Goal: Transaction & Acquisition: Purchase product/service

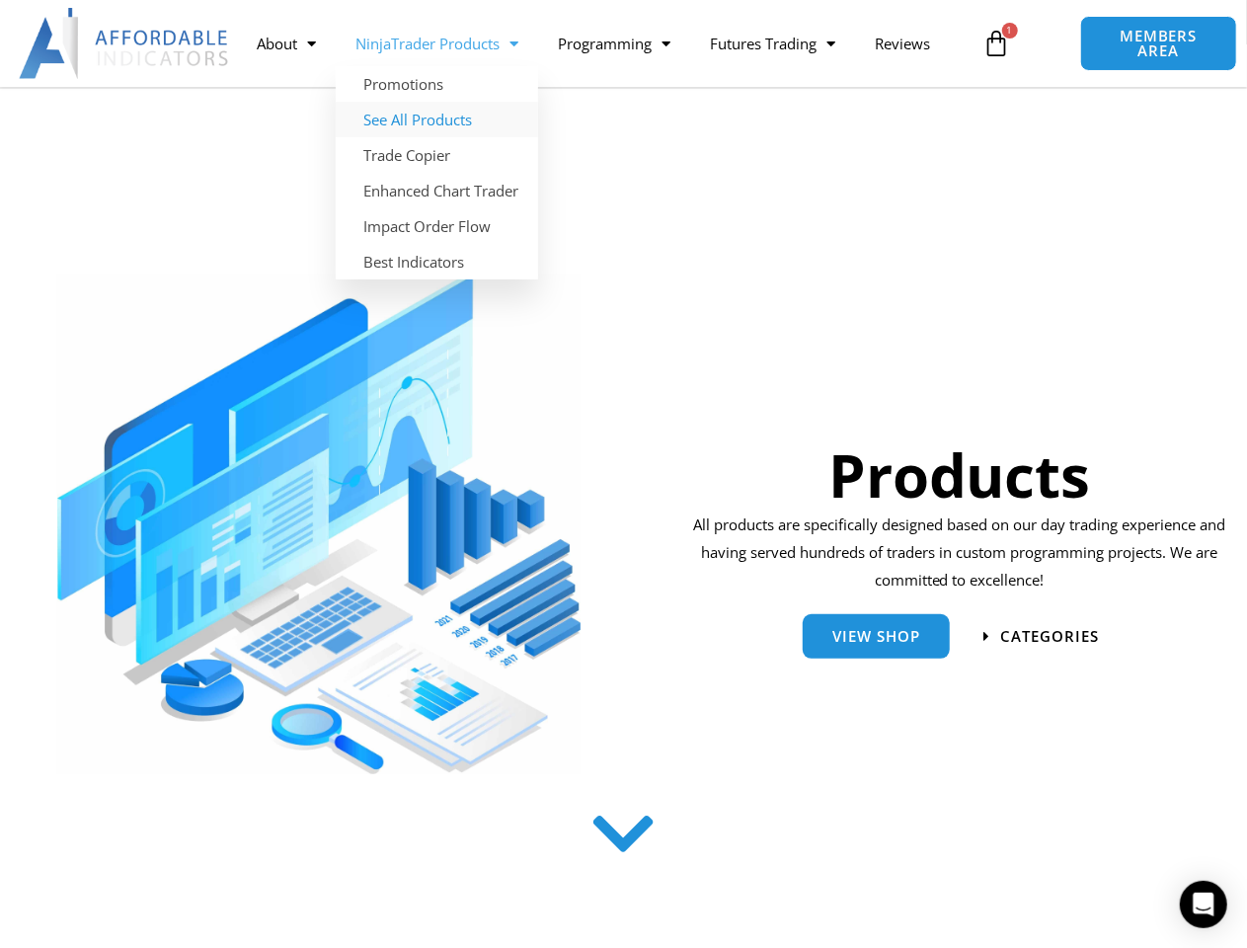
click at [437, 122] on link "See All Products" at bounding box center [437, 120] width 202 height 36
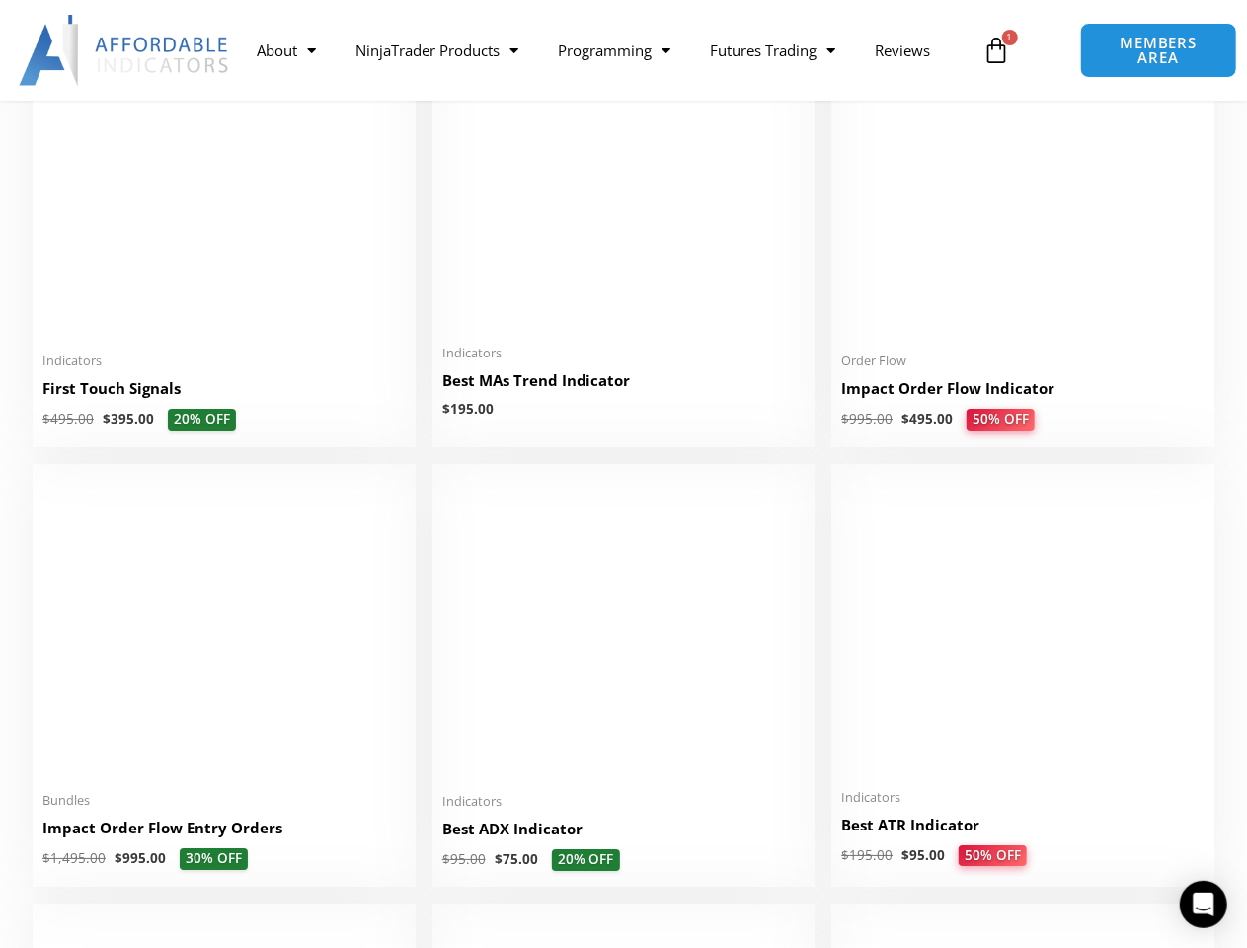
scroll to position [3072, 0]
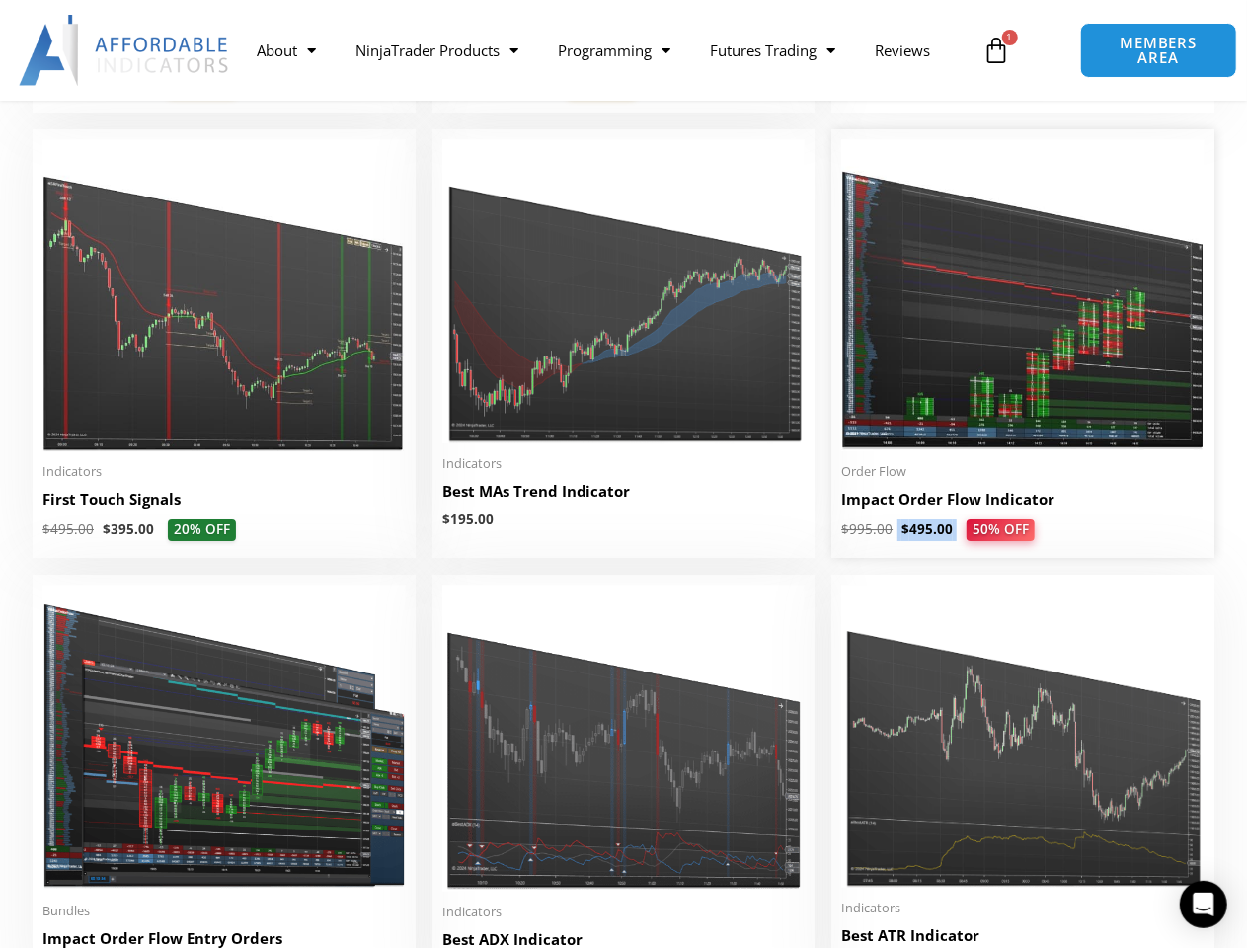
drag, startPoint x: 896, startPoint y: 535, endPoint x: 959, endPoint y: 544, distance: 63.8
click at [959, 541] on span "$ 995.00 $ 495.00 50% OFF" at bounding box center [1022, 530] width 363 height 22
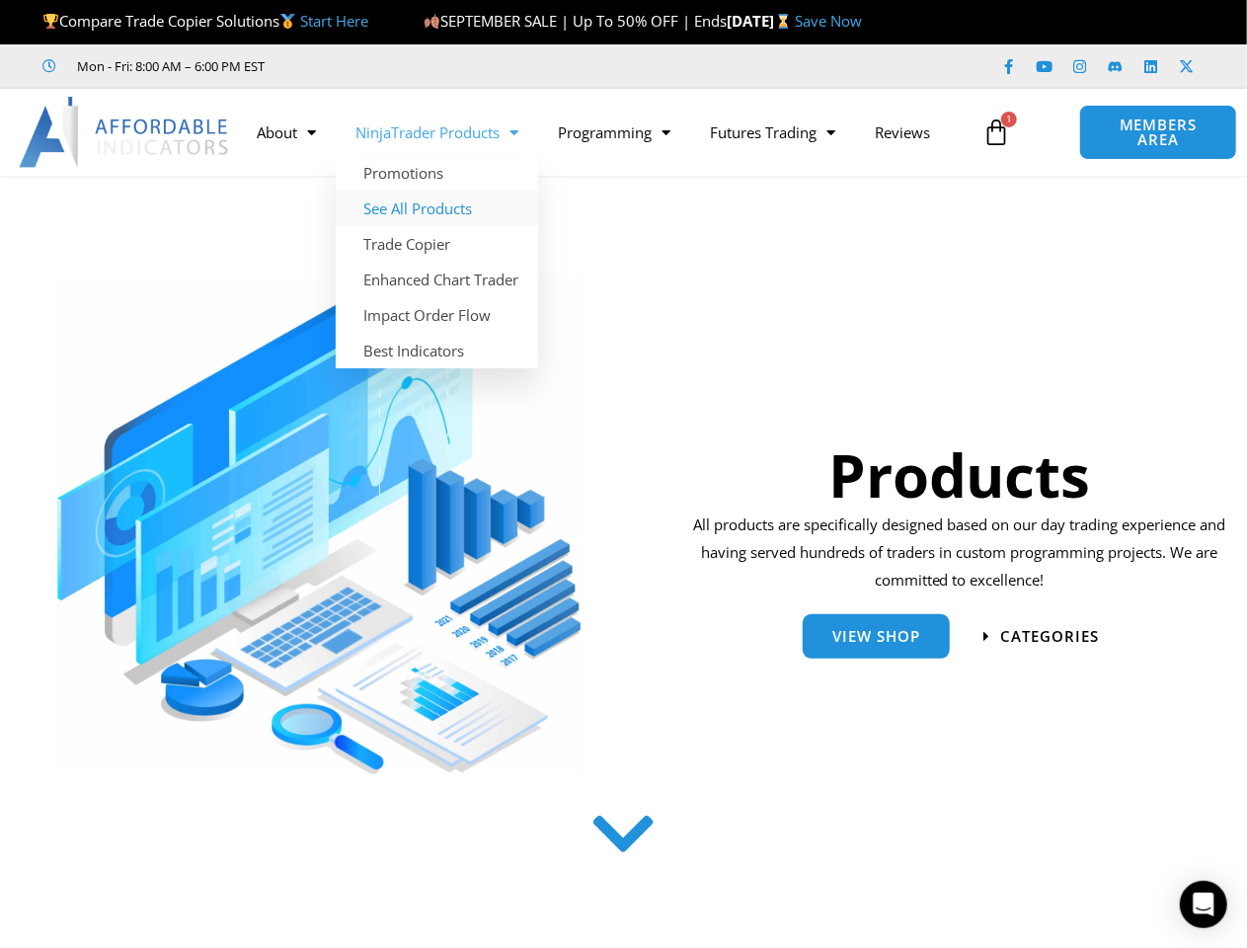
click at [458, 210] on link "See All Products" at bounding box center [437, 209] width 202 height 36
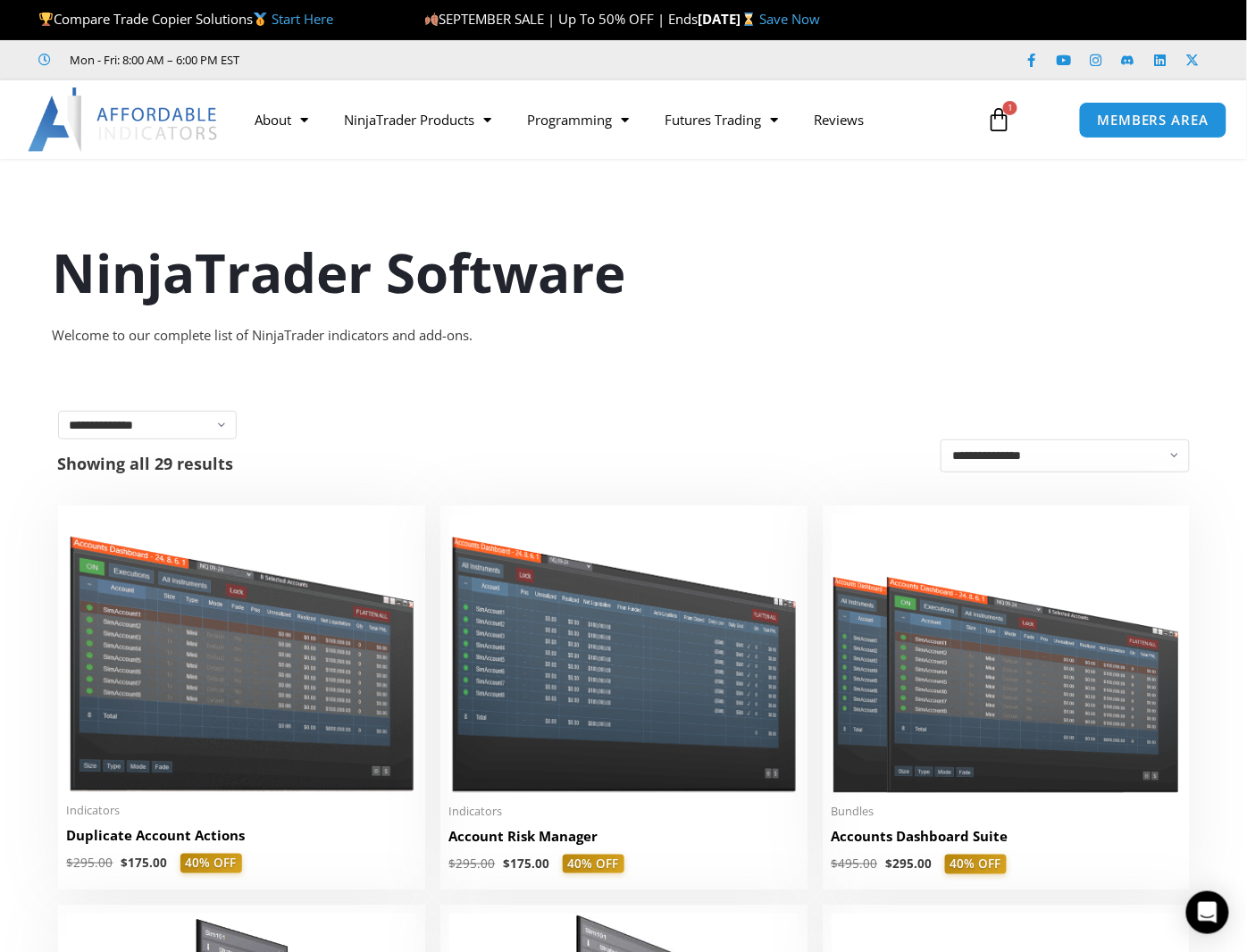
click at [1000, 122] on icon at bounding box center [998, 120] width 25 height 25
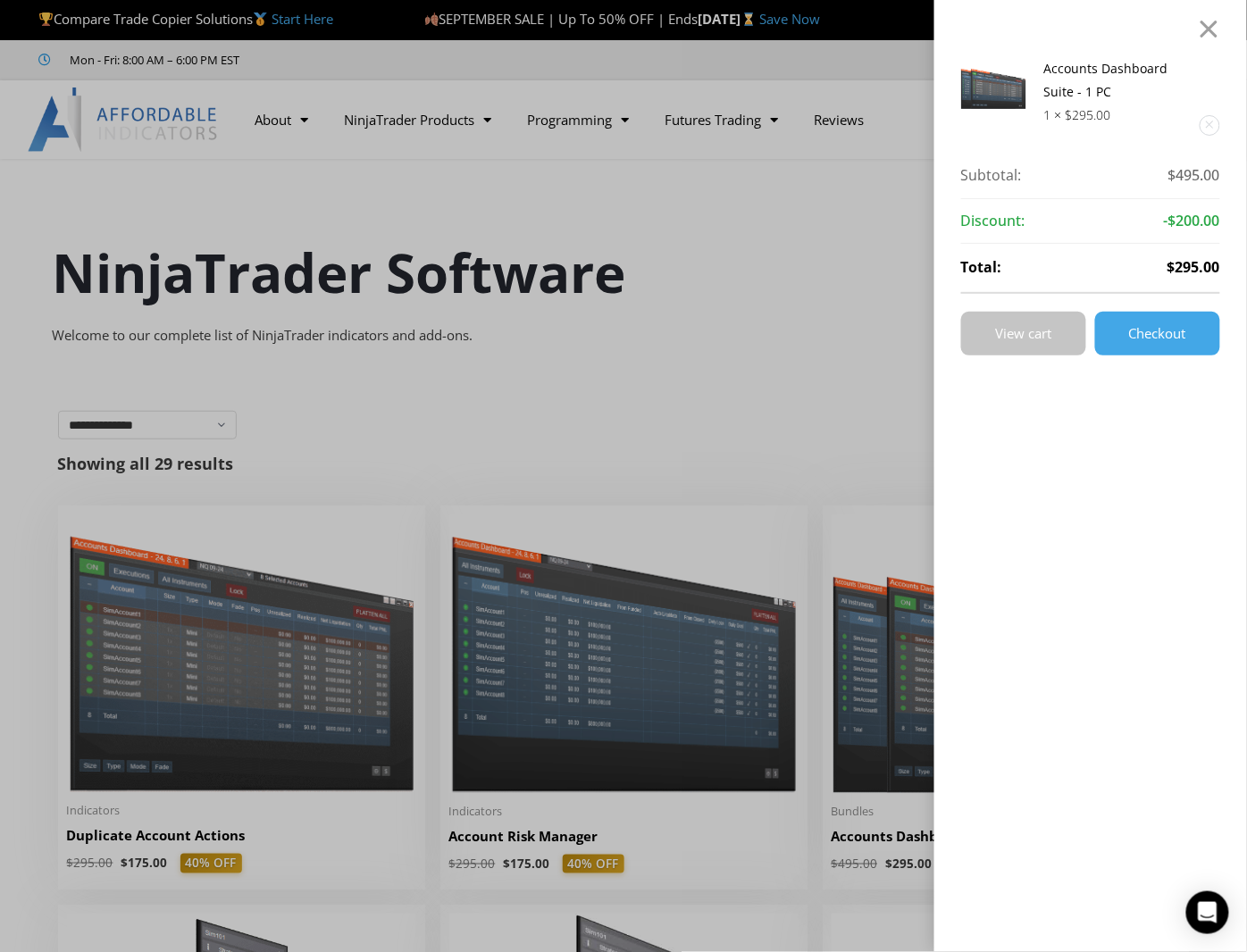
click at [1039, 340] on link "View cart" at bounding box center [1024, 334] width 125 height 43
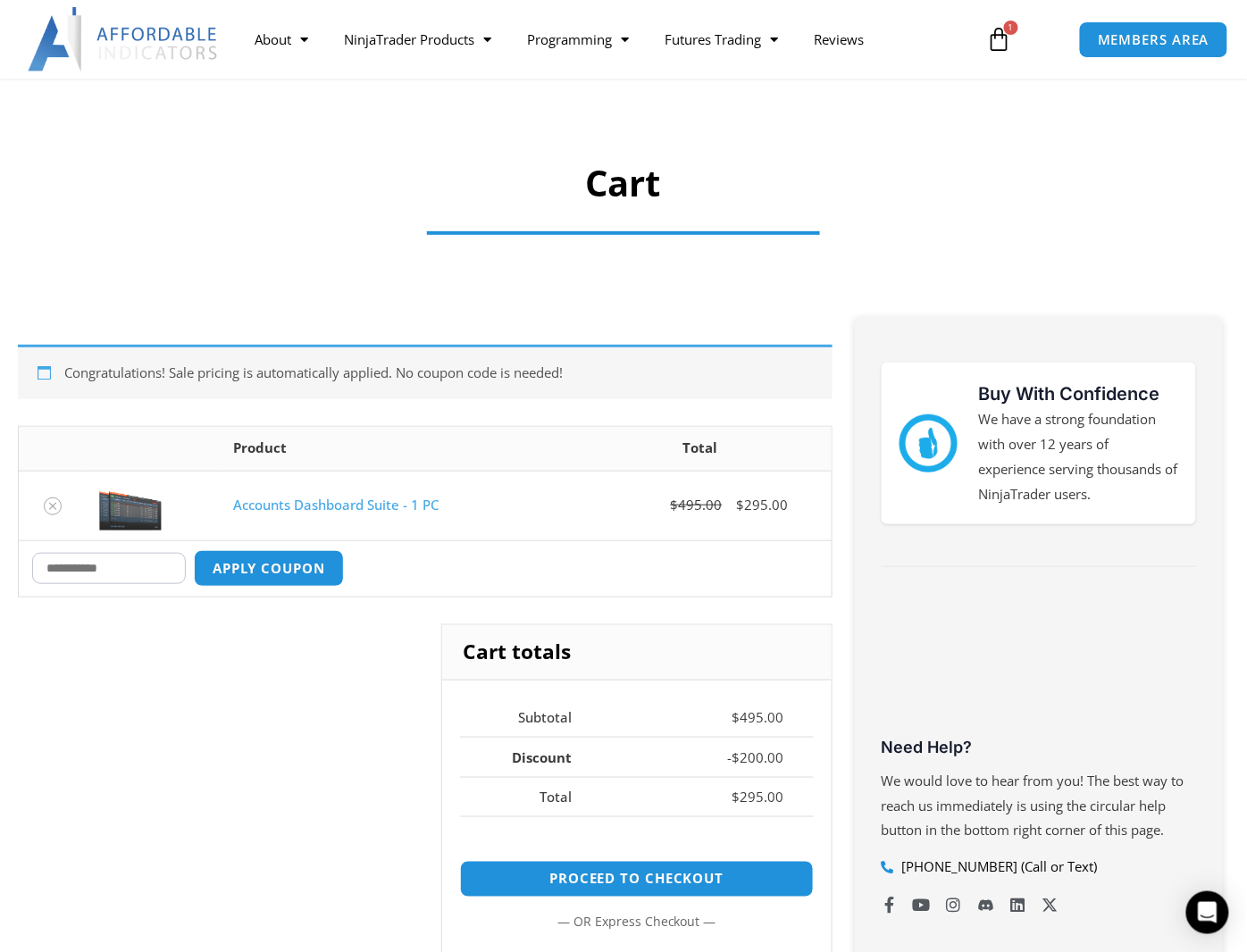
scroll to position [99, 0]
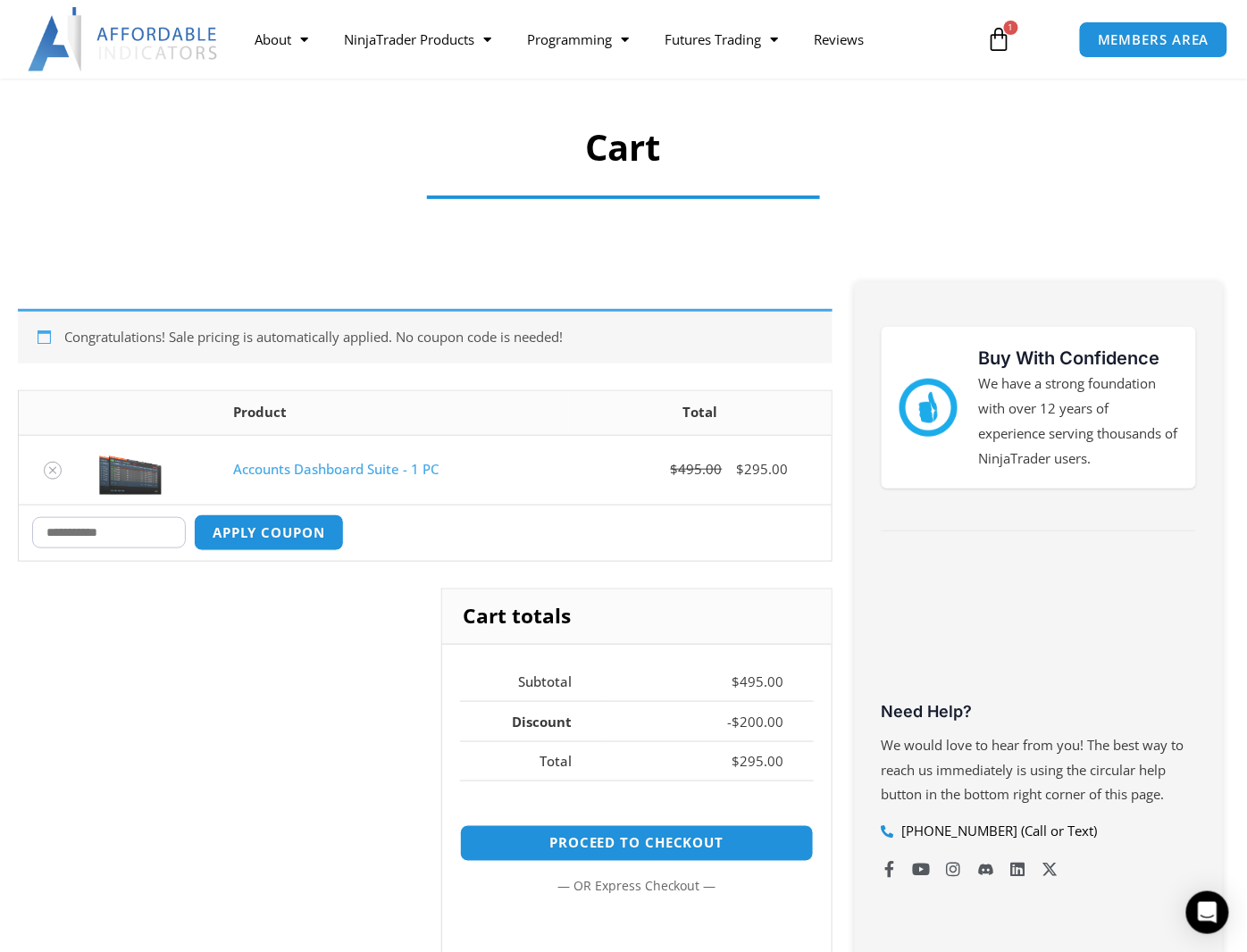
click at [138, 538] on input "Coupon:" at bounding box center [109, 533] width 154 height 32
type input "****"
click at [279, 539] on button "Apply coupon" at bounding box center [269, 533] width 157 height 38
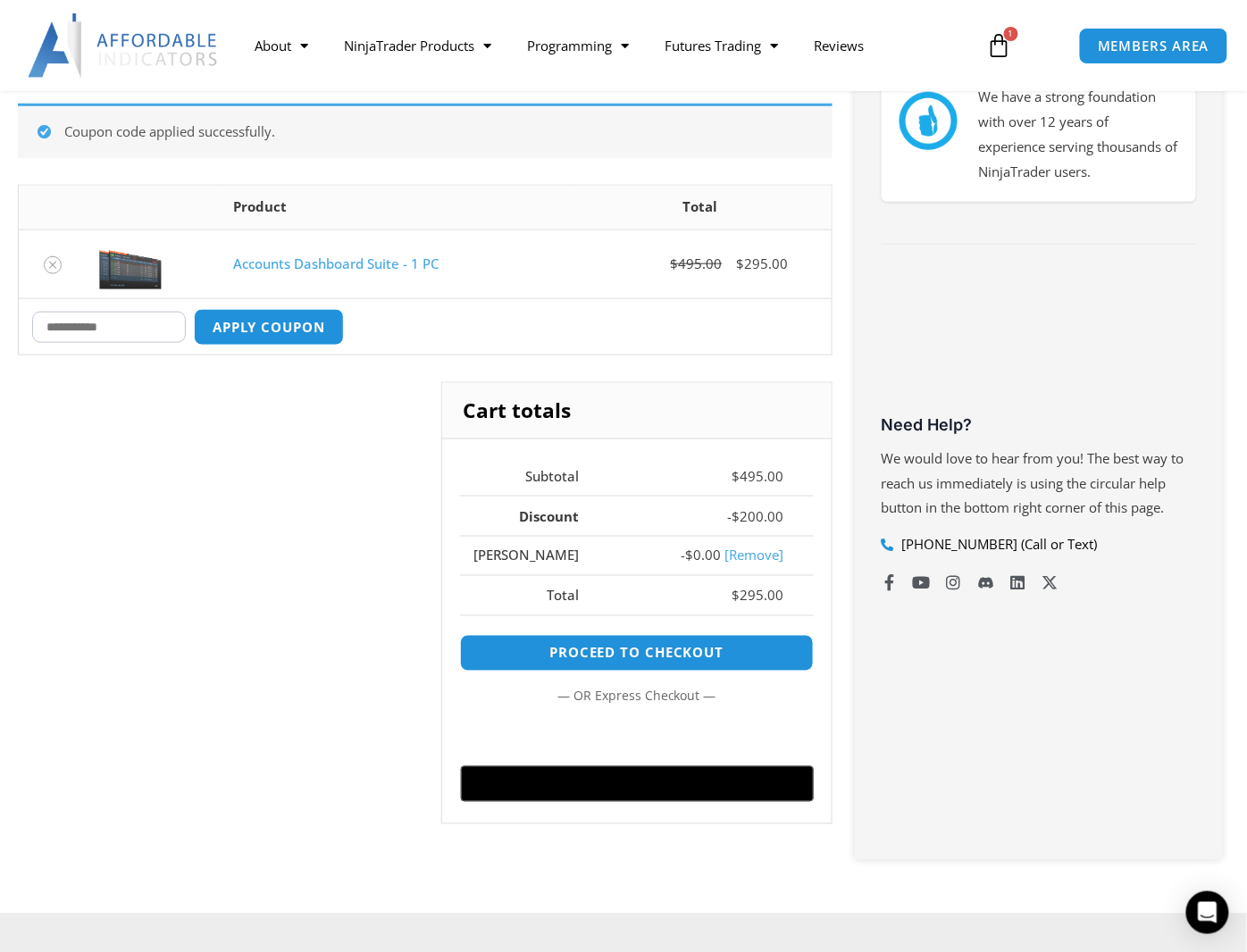
scroll to position [398, 0]
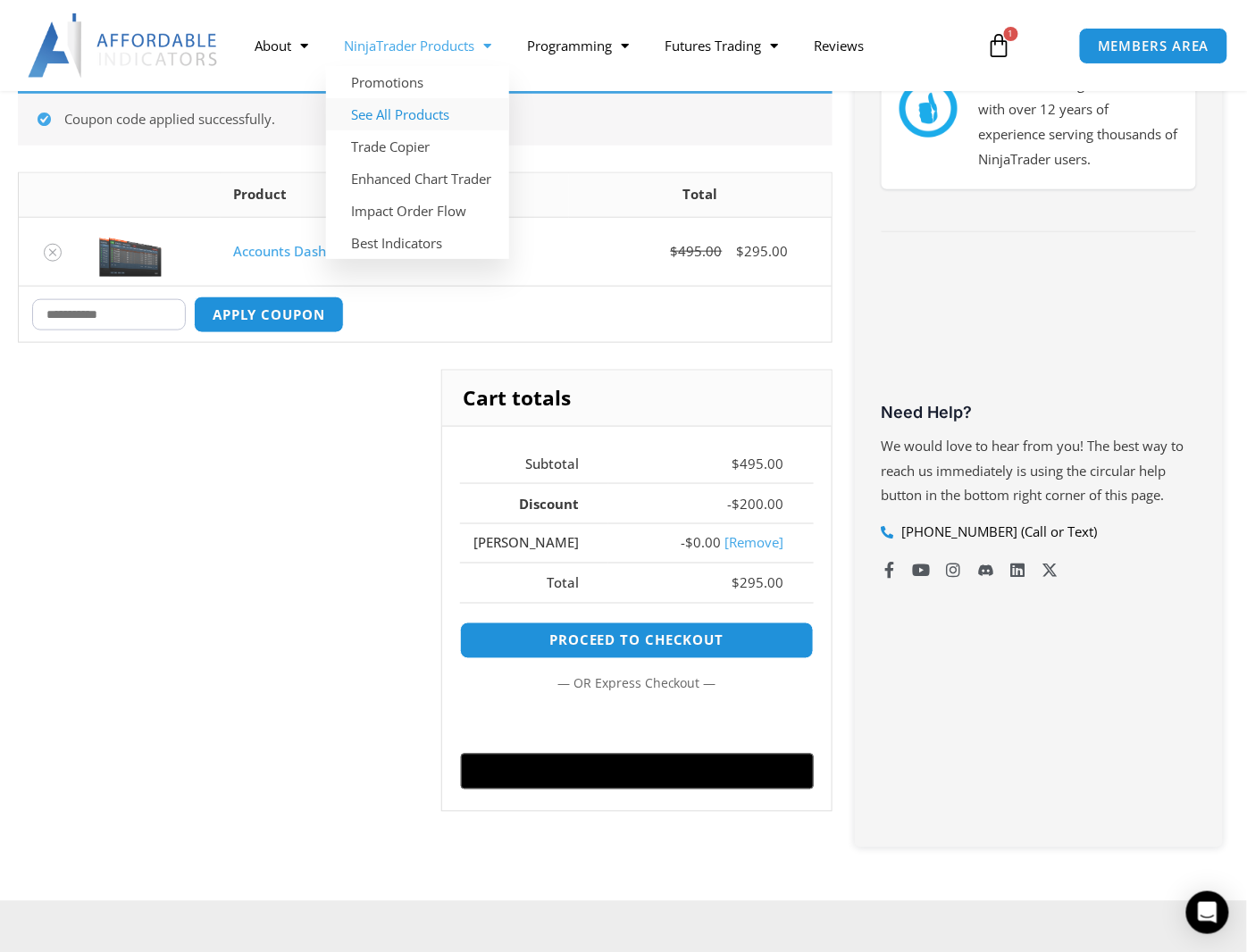
click at [423, 112] on link "See All Products" at bounding box center [417, 115] width 183 height 33
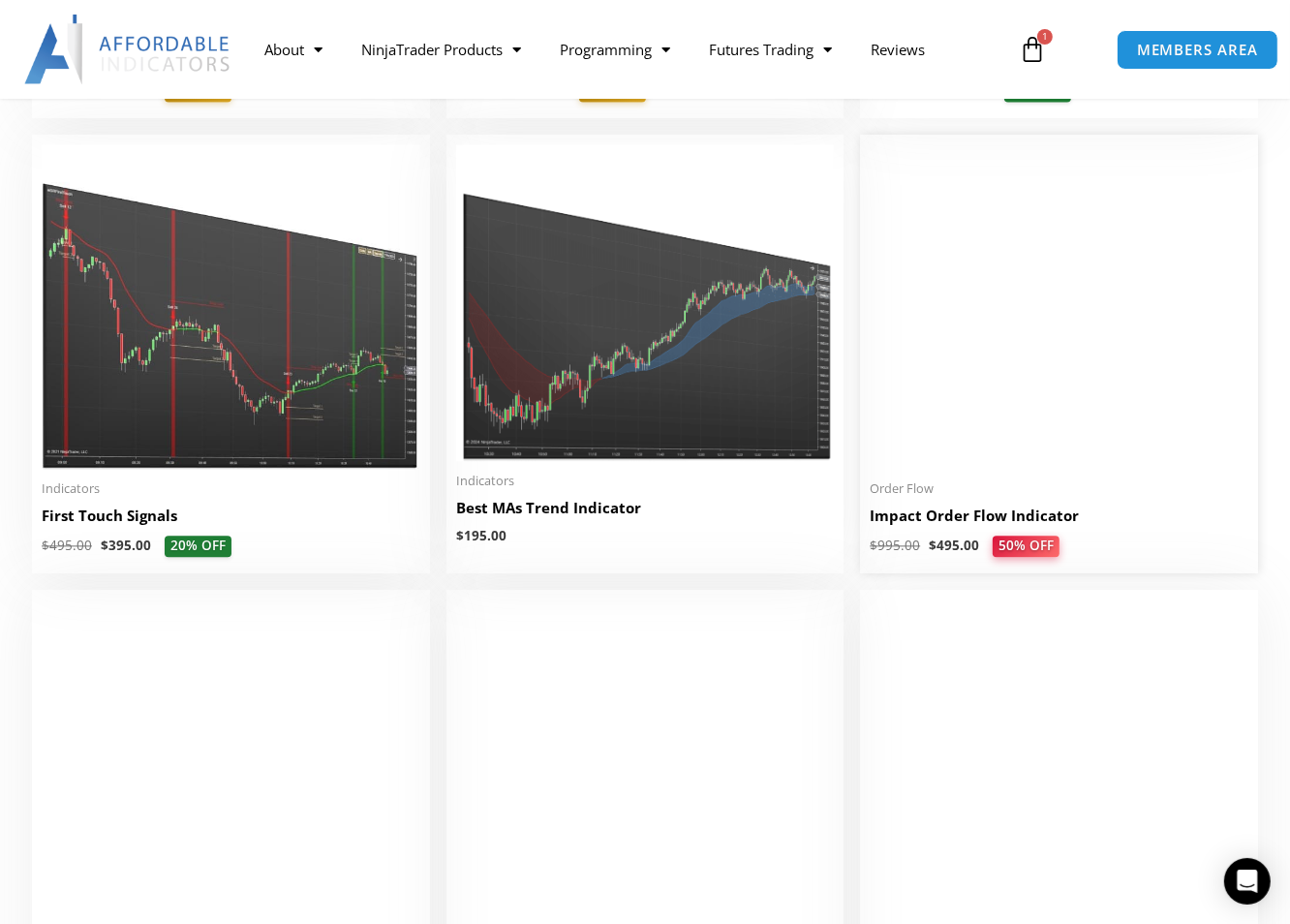
scroll to position [3121, 0]
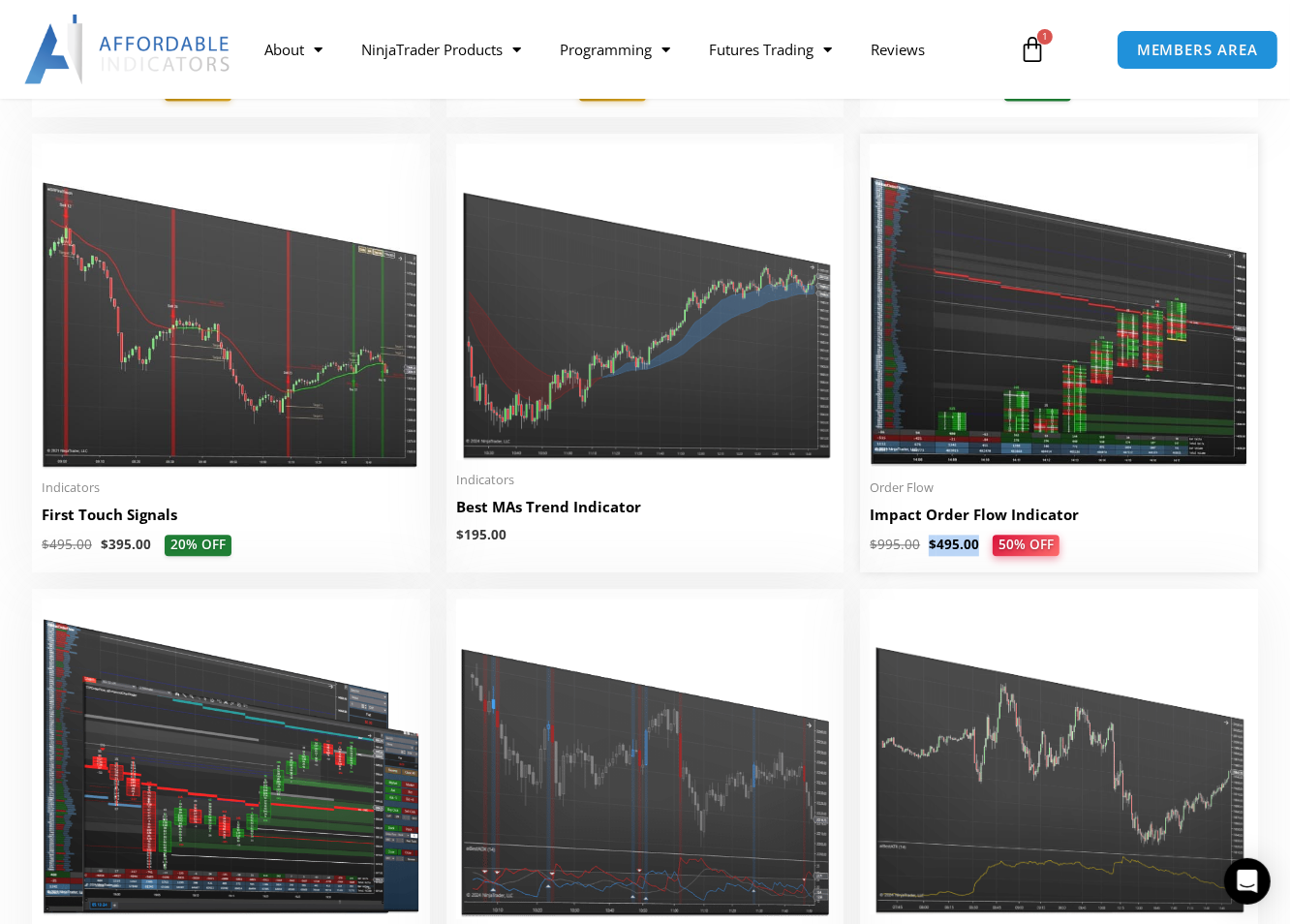
drag, startPoint x: 926, startPoint y: 550, endPoint x: 974, endPoint y: 552, distance: 48.0
click at [974, 552] on span "$ 995.00 $ 495.00 50% OFF" at bounding box center [1059, 545] width 379 height 22
